Goal: Task Accomplishment & Management: Use online tool/utility

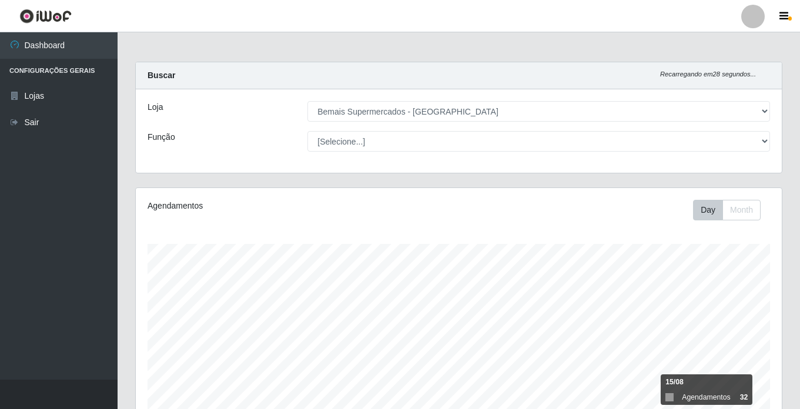
select select "250"
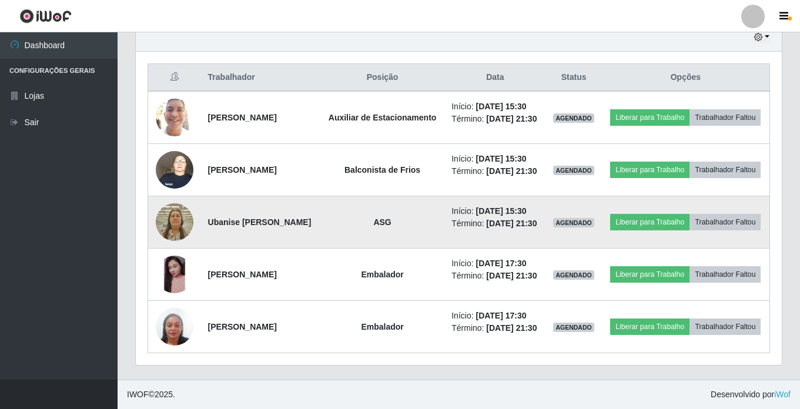
scroll to position [244, 646]
click at [179, 207] on img at bounding box center [175, 222] width 38 height 50
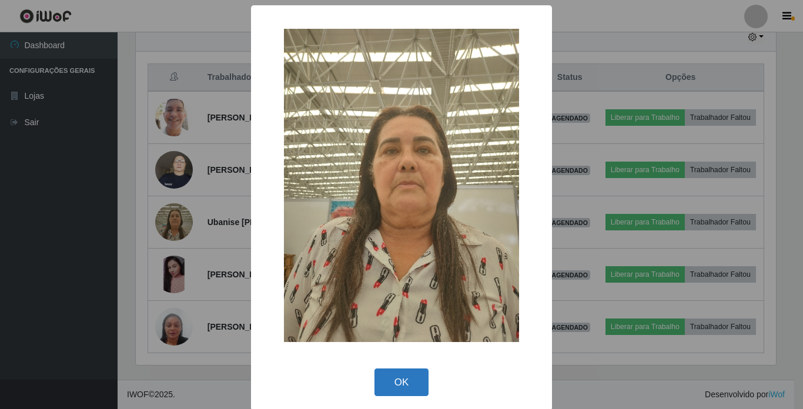
click at [409, 376] on button "OK" at bounding box center [401, 382] width 55 height 28
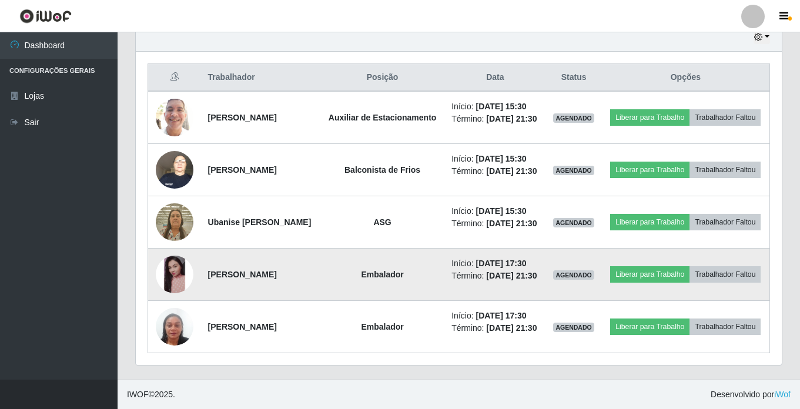
scroll to position [350, 0]
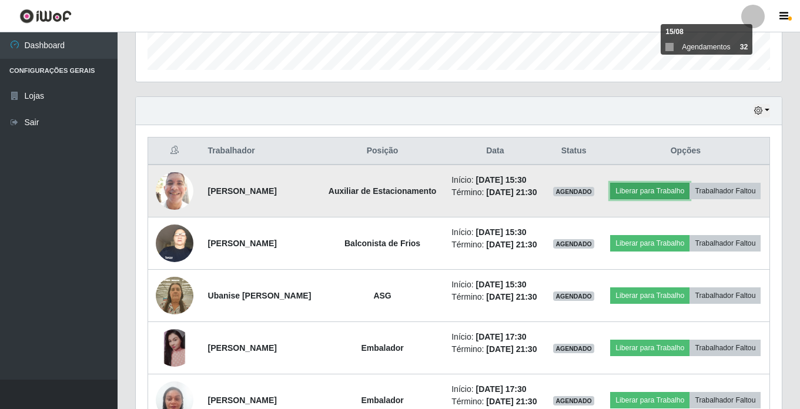
click at [687, 183] on button "Liberar para Trabalho" at bounding box center [649, 191] width 79 height 16
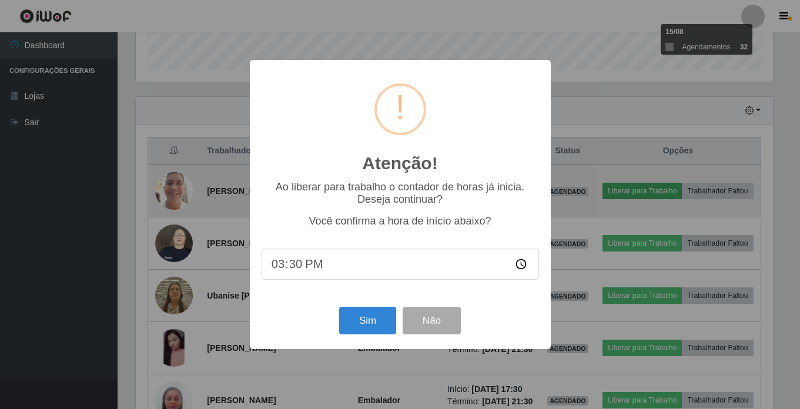
scroll to position [244, 640]
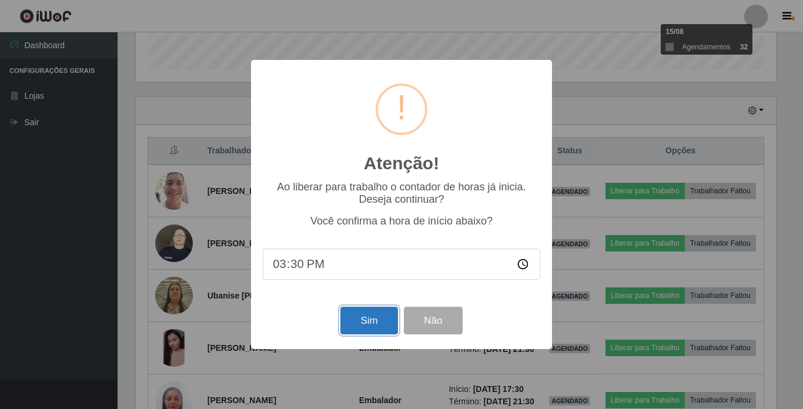
click at [351, 325] on button "Sim" at bounding box center [368, 321] width 57 height 28
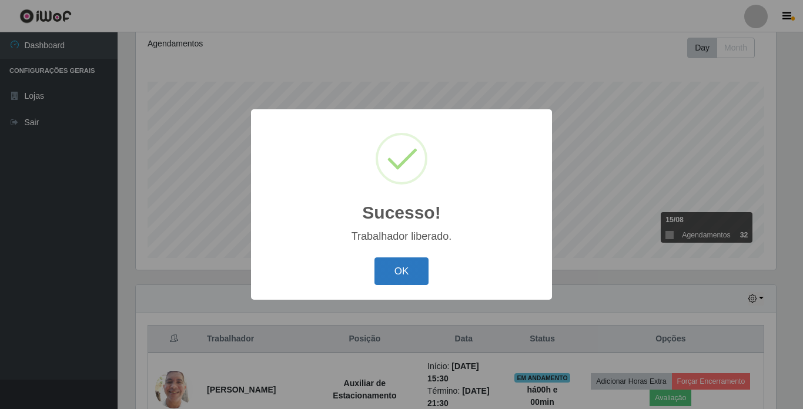
click at [390, 263] on button "OK" at bounding box center [401, 271] width 55 height 28
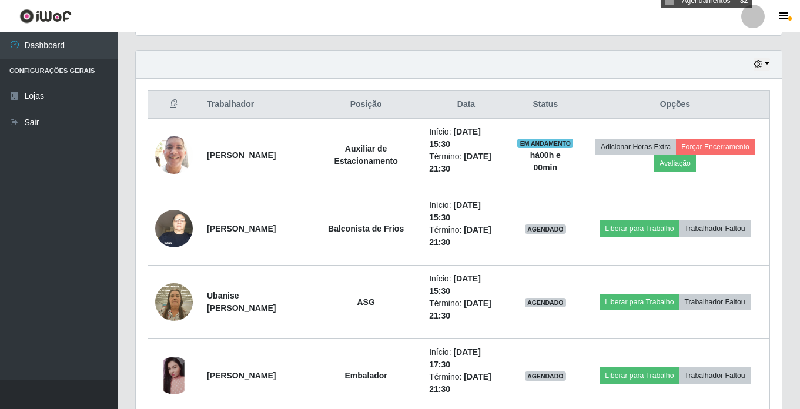
scroll to position [397, 0]
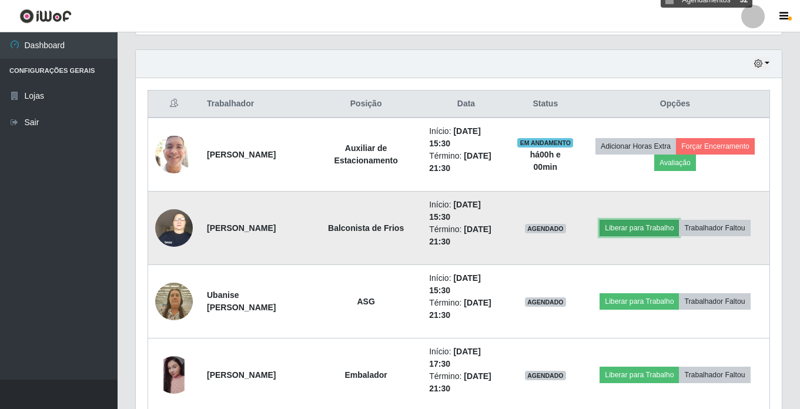
click at [645, 235] on button "Liberar para Trabalho" at bounding box center [638, 228] width 79 height 16
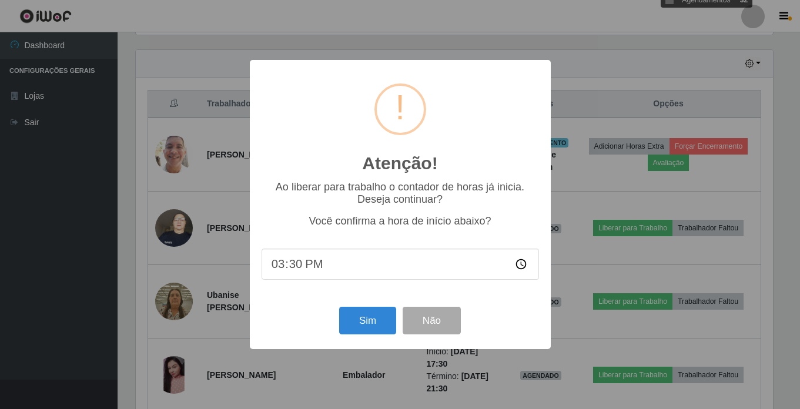
scroll to position [244, 640]
click at [363, 320] on button "Sim" at bounding box center [368, 321] width 57 height 28
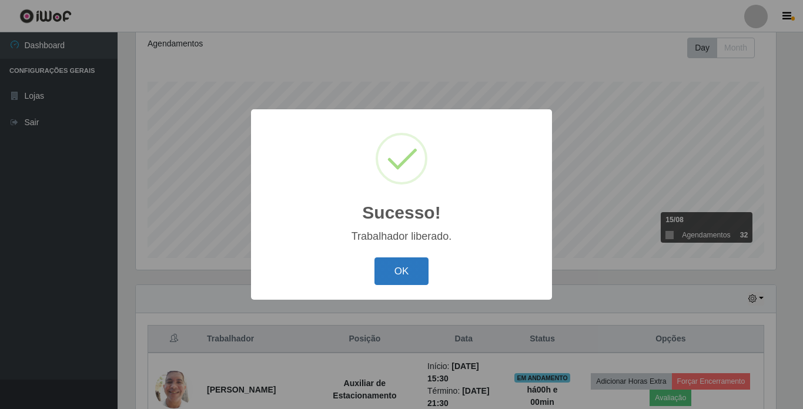
click at [407, 278] on button "OK" at bounding box center [401, 271] width 55 height 28
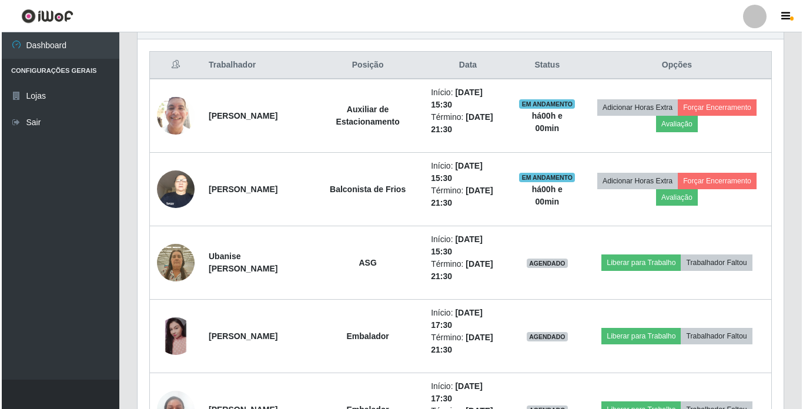
scroll to position [456, 0]
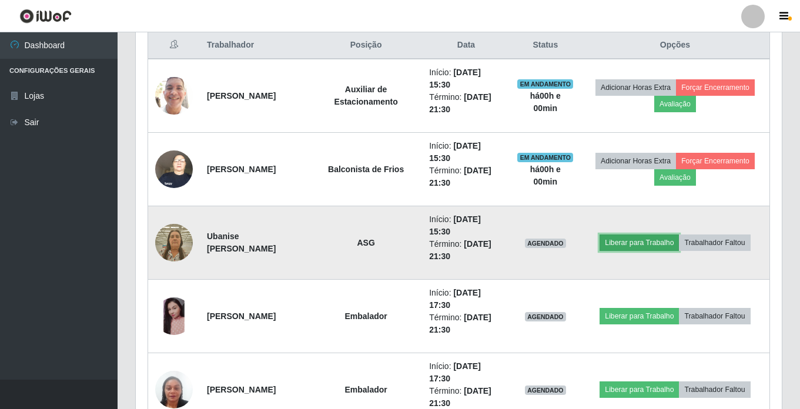
click at [642, 247] on button "Liberar para Trabalho" at bounding box center [638, 242] width 79 height 16
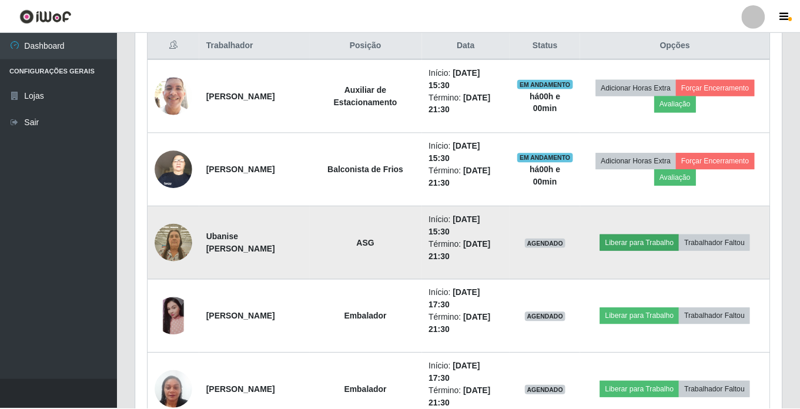
scroll to position [244, 640]
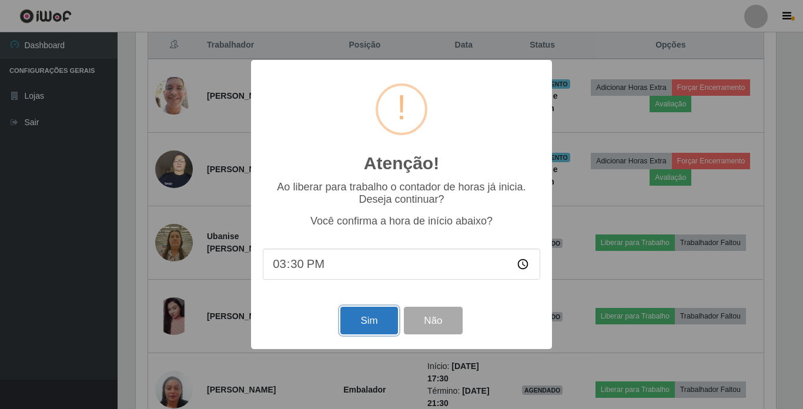
click at [371, 329] on button "Sim" at bounding box center [368, 321] width 57 height 28
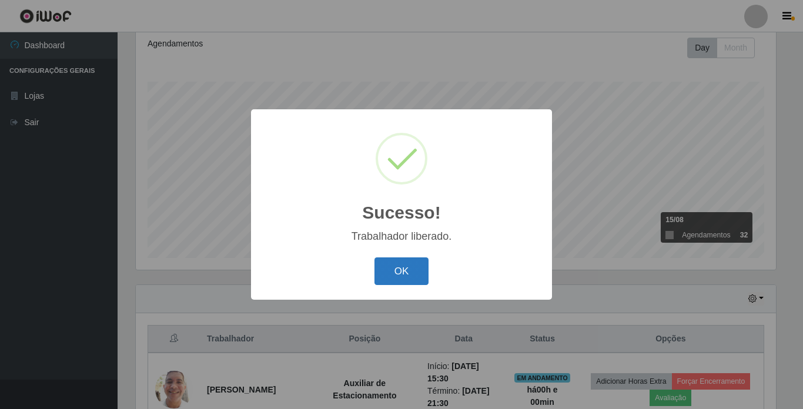
click at [401, 272] on button "OK" at bounding box center [401, 271] width 55 height 28
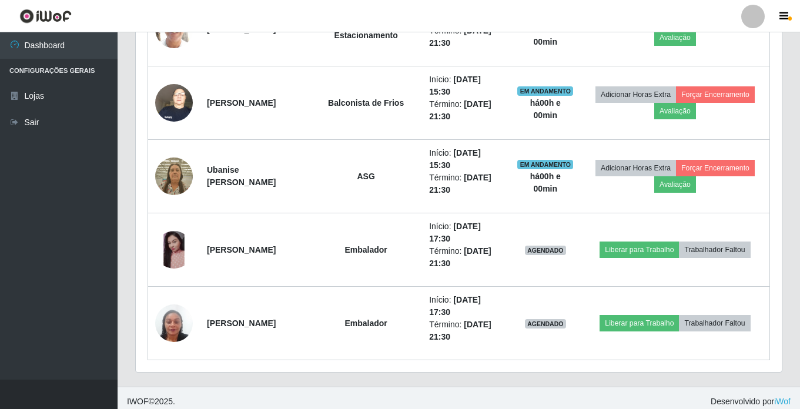
scroll to position [0, 0]
